Goal: Obtain resource: Download file/media

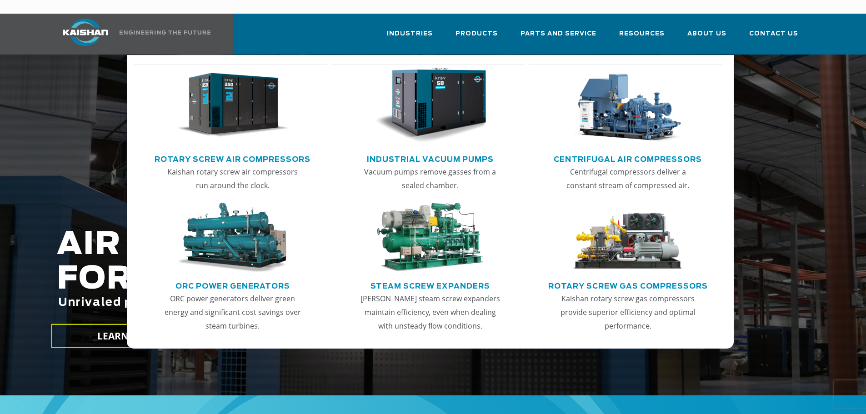
click at [239, 151] on link "Rotary Screw Air Compressors" at bounding box center [233, 158] width 156 height 14
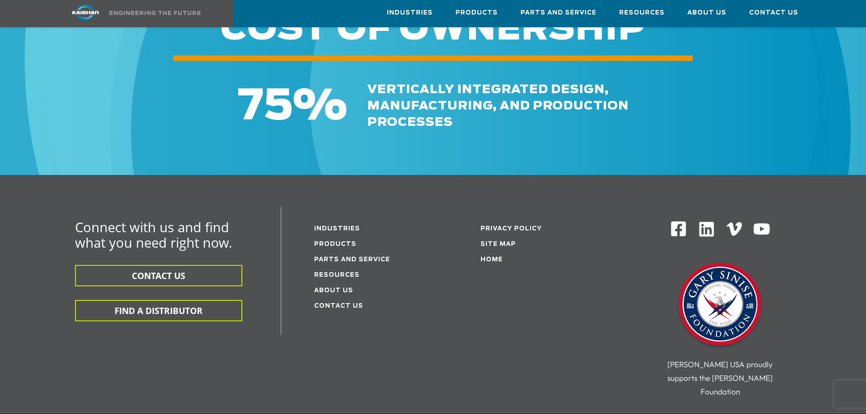
scroll to position [1454, 0]
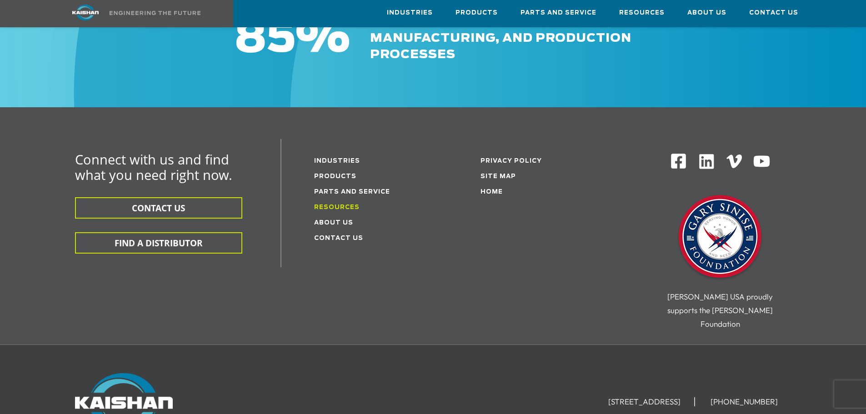
click at [328, 205] on link "Resources" at bounding box center [336, 208] width 45 height 6
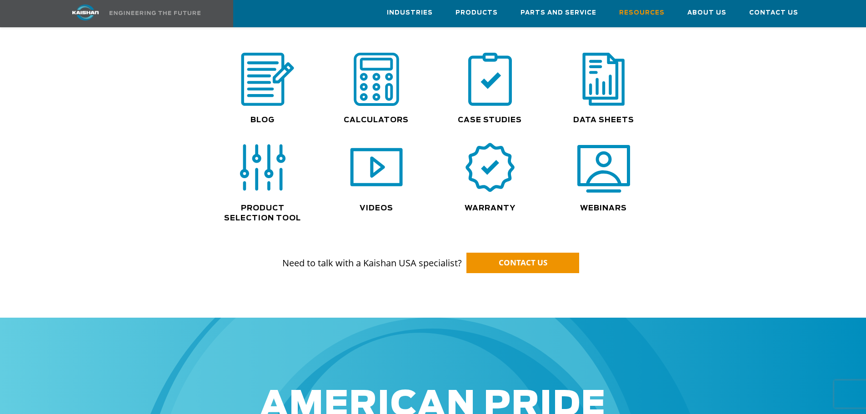
scroll to position [636, 0]
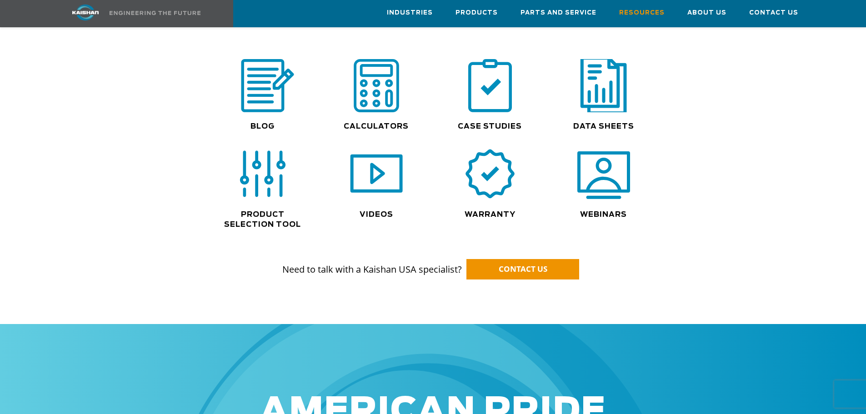
click at [614, 88] on img at bounding box center [603, 85] width 58 height 59
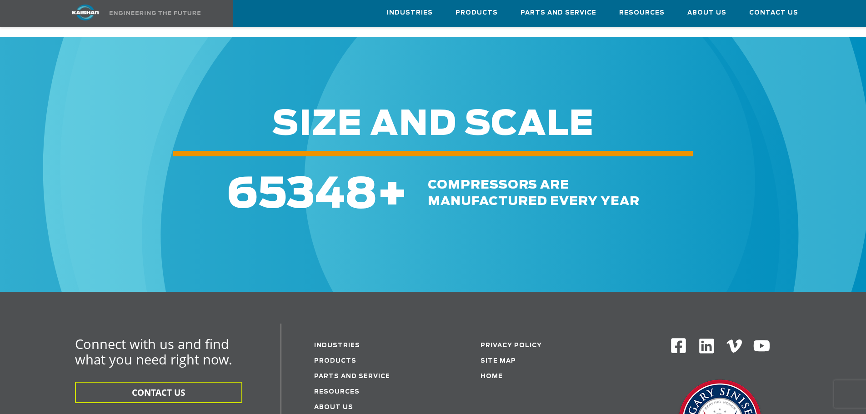
scroll to position [500, 0]
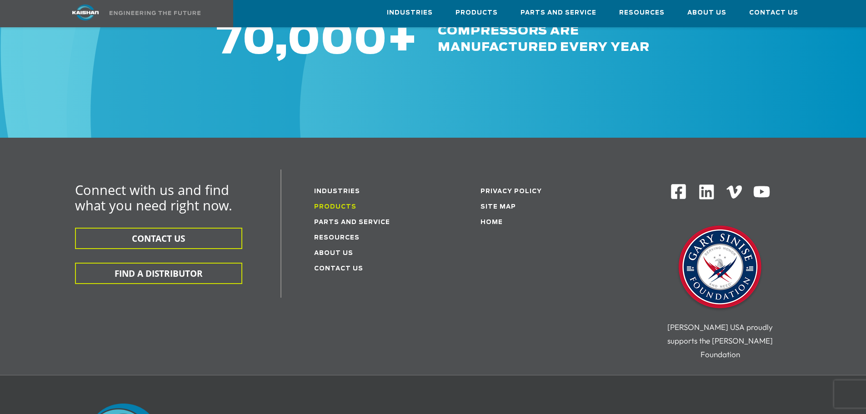
click at [338, 204] on link "Products" at bounding box center [335, 207] width 42 height 6
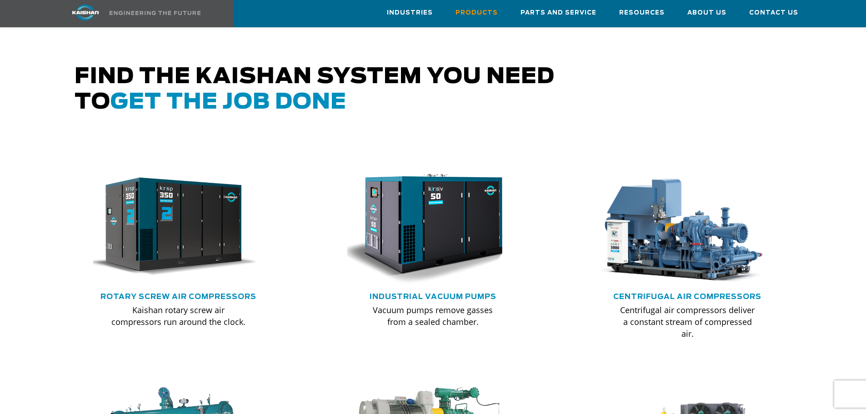
scroll to position [545, 0]
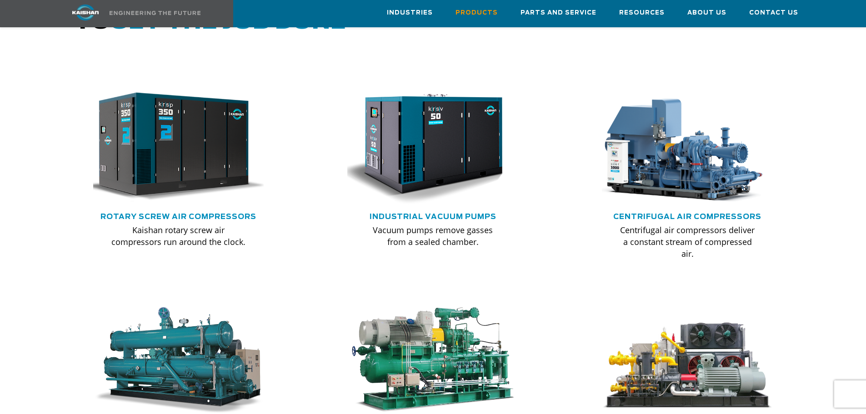
click at [185, 190] on img at bounding box center [172, 147] width 188 height 127
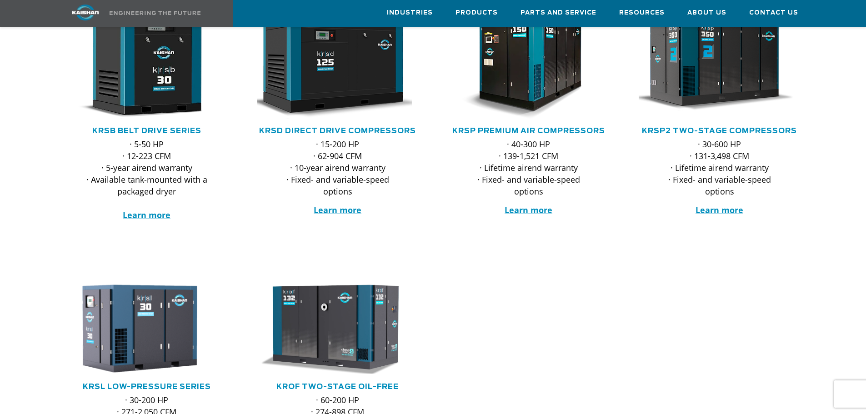
scroll to position [136, 0]
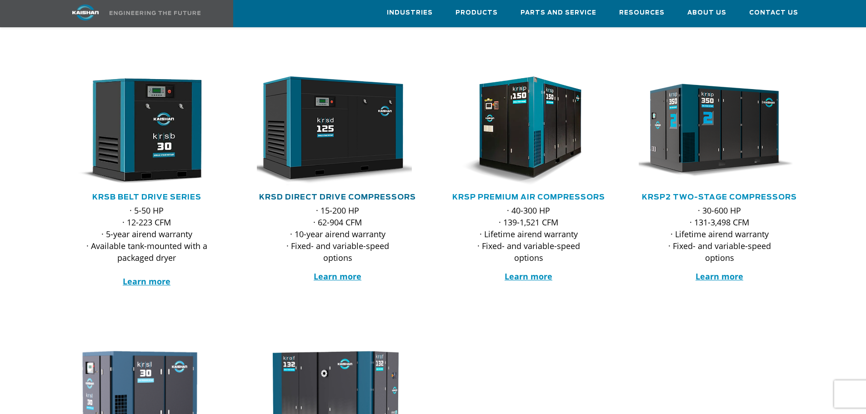
click at [345, 194] on link "KRSD Direct Drive Compressors" at bounding box center [337, 197] width 157 height 7
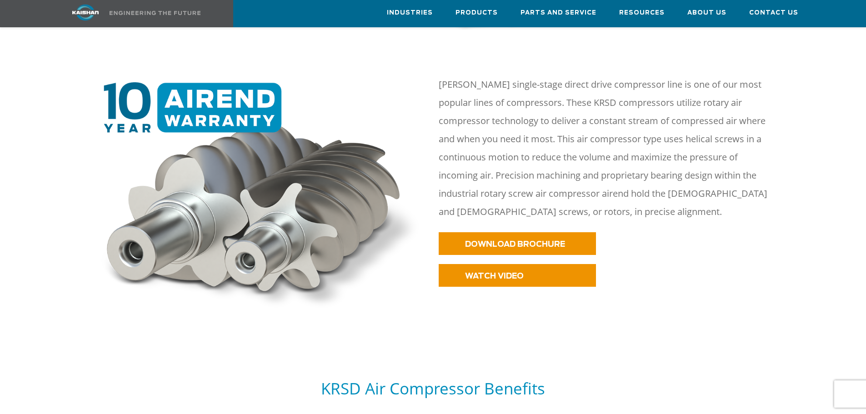
scroll to position [454, 0]
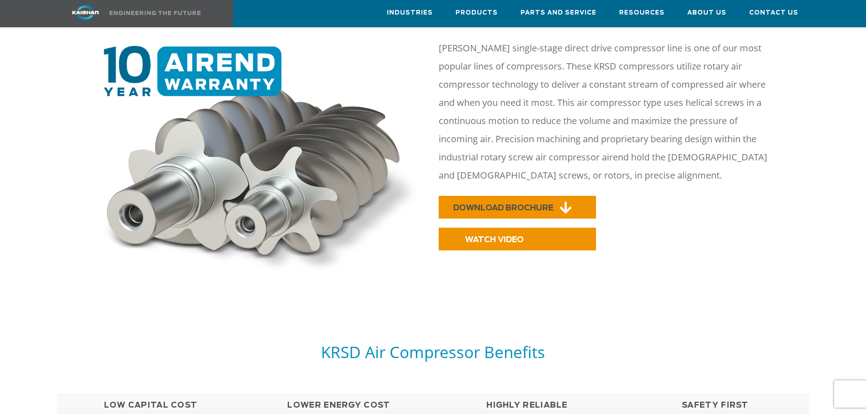
click at [467, 204] on span "DOWNLOAD BROCHURE" at bounding box center [503, 208] width 100 height 8
